Goal: Task Accomplishment & Management: Use online tool/utility

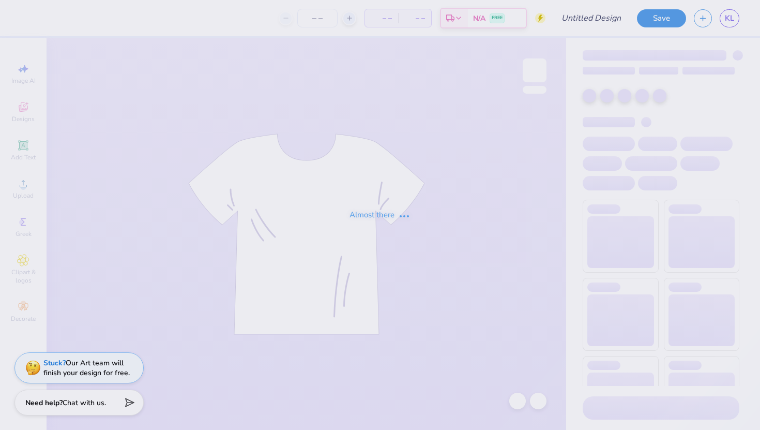
type input "ADPI Retreat"
type input "50"
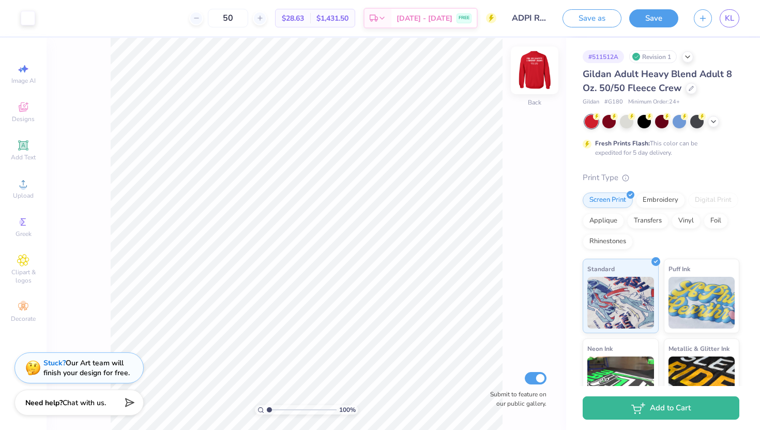
click at [535, 66] on img at bounding box center [534, 70] width 41 height 41
type input "3.92"
type input "4.56"
click at [510, 359] on icon at bounding box center [513, 356] width 9 height 9
type input "4.56"
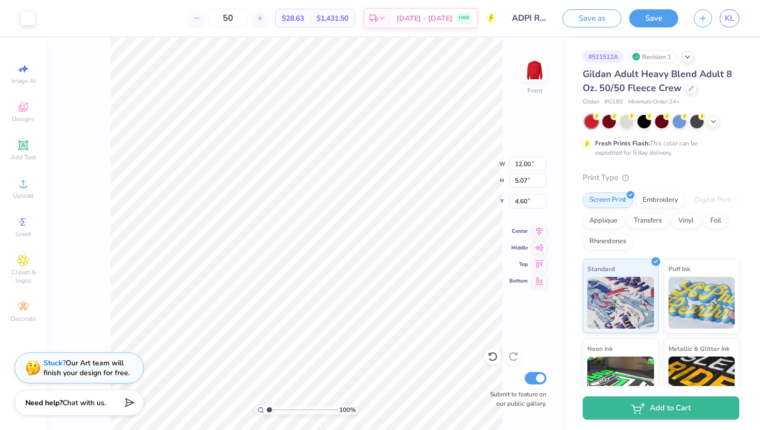
type input "4.56"
click at [533, 162] on input "5.73" at bounding box center [527, 164] width 37 height 14
type input "5"
type input "4.00"
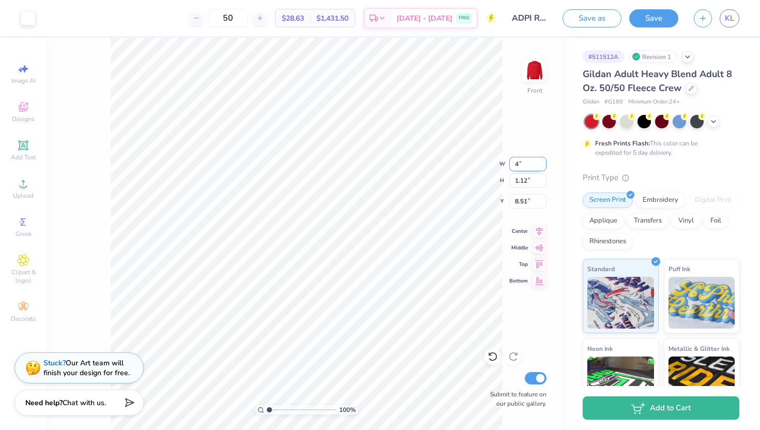
type input "0.78"
type input "8.68"
type input "8.17"
type input "4.73"
click at [534, 73] on img at bounding box center [534, 70] width 41 height 41
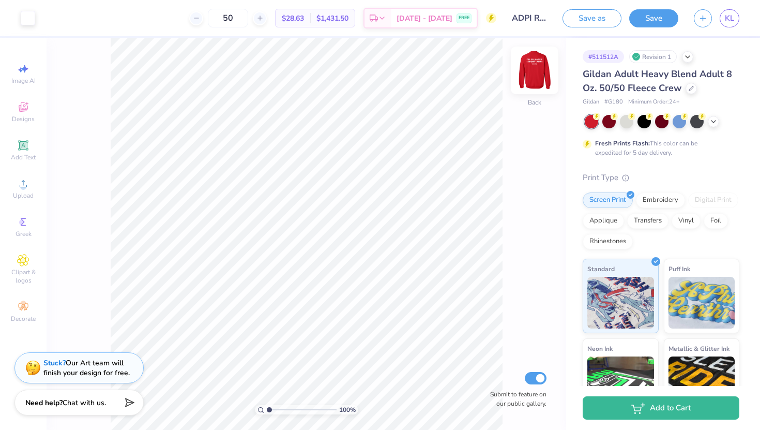
click at [534, 73] on img at bounding box center [534, 70] width 41 height 41
click at [533, 73] on img at bounding box center [534, 70] width 41 height 41
click at [529, 67] on img at bounding box center [534, 70] width 41 height 41
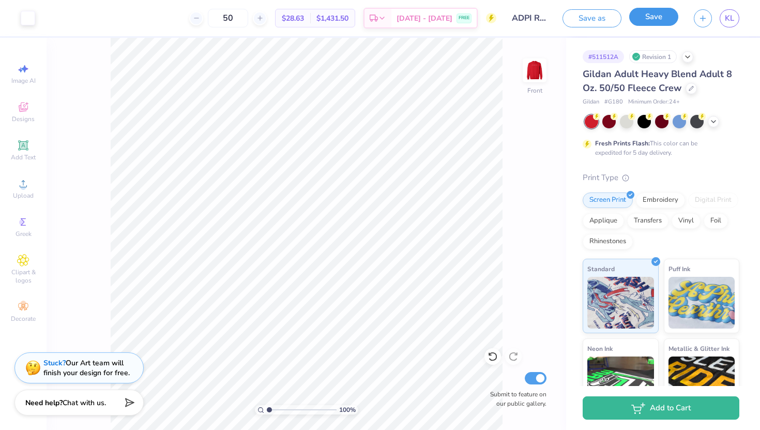
click at [658, 19] on button "Save" at bounding box center [653, 17] width 49 height 18
